Goal: Find specific page/section: Find specific page/section

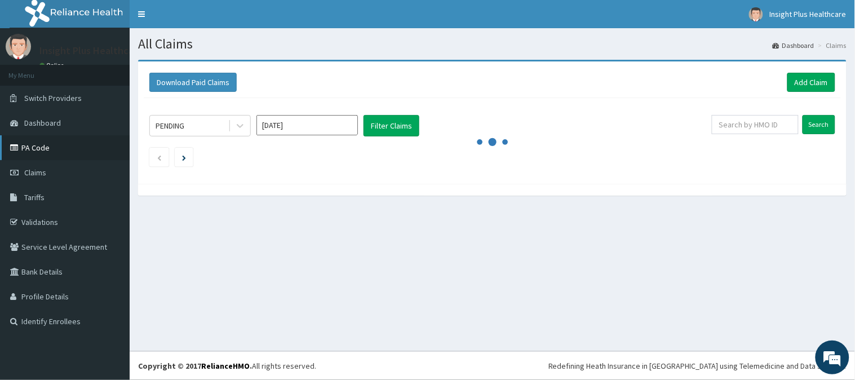
click at [39, 147] on link "PA Code" at bounding box center [65, 147] width 130 height 25
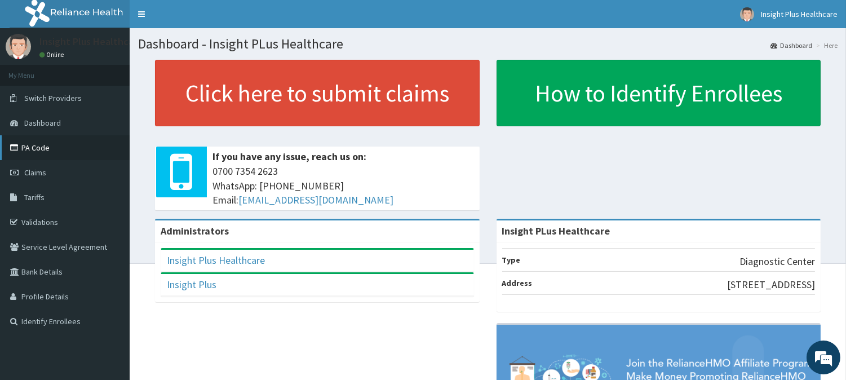
click at [50, 148] on link "PA Code" at bounding box center [65, 147] width 130 height 25
